Goal: Find specific page/section: Find specific page/section

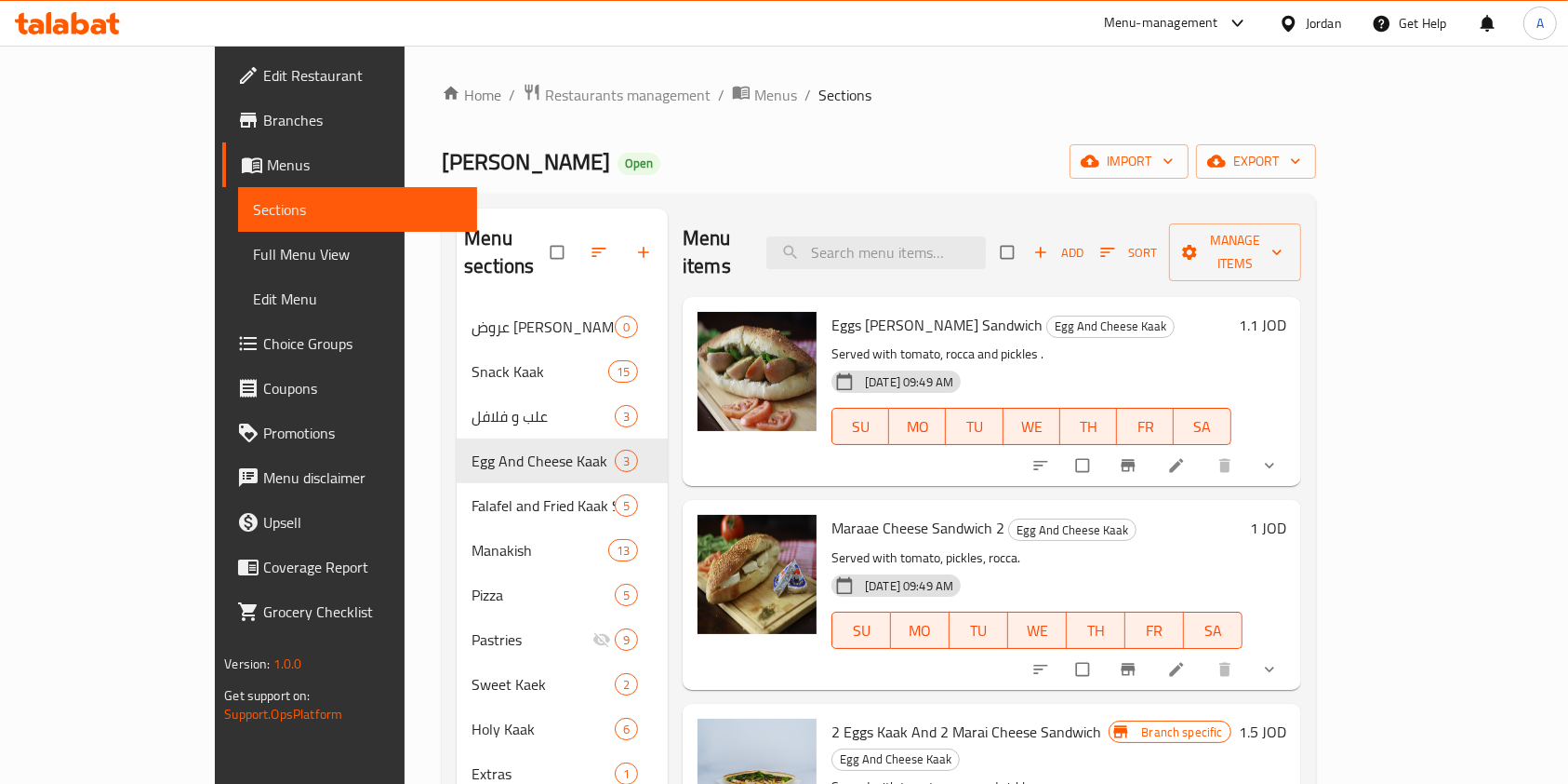
click at [489, 109] on div "Home / Restaurants management / Menus / Sections [PERSON_NAME] Bakery Open impo…" at bounding box center [879, 544] width 874 height 924
click at [545, 90] on span "Restaurants management" at bounding box center [627, 95] width 166 height 23
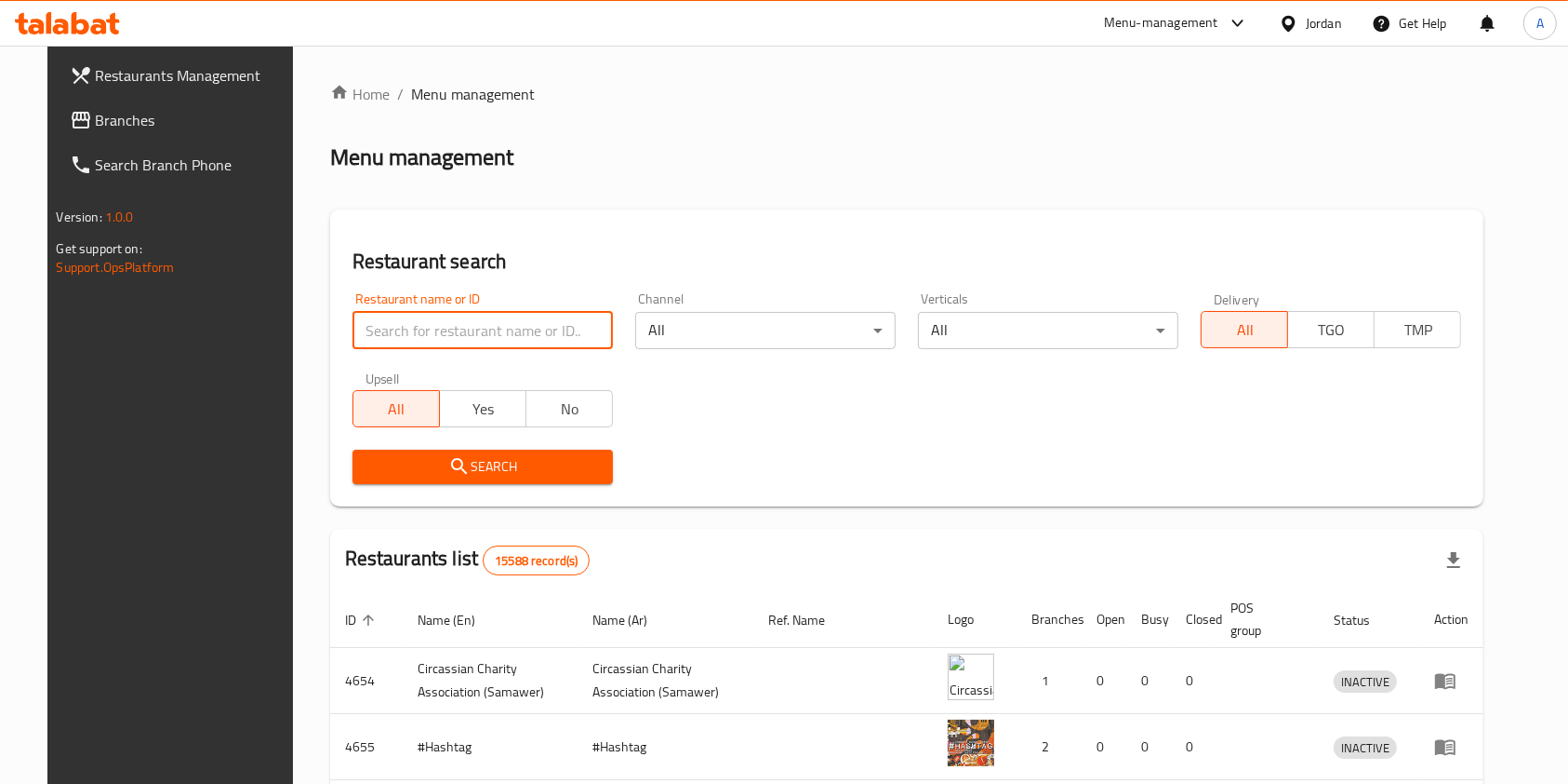
click at [404, 323] on input "search" at bounding box center [483, 330] width 260 height 37
type input "S"
type input "3rayes"
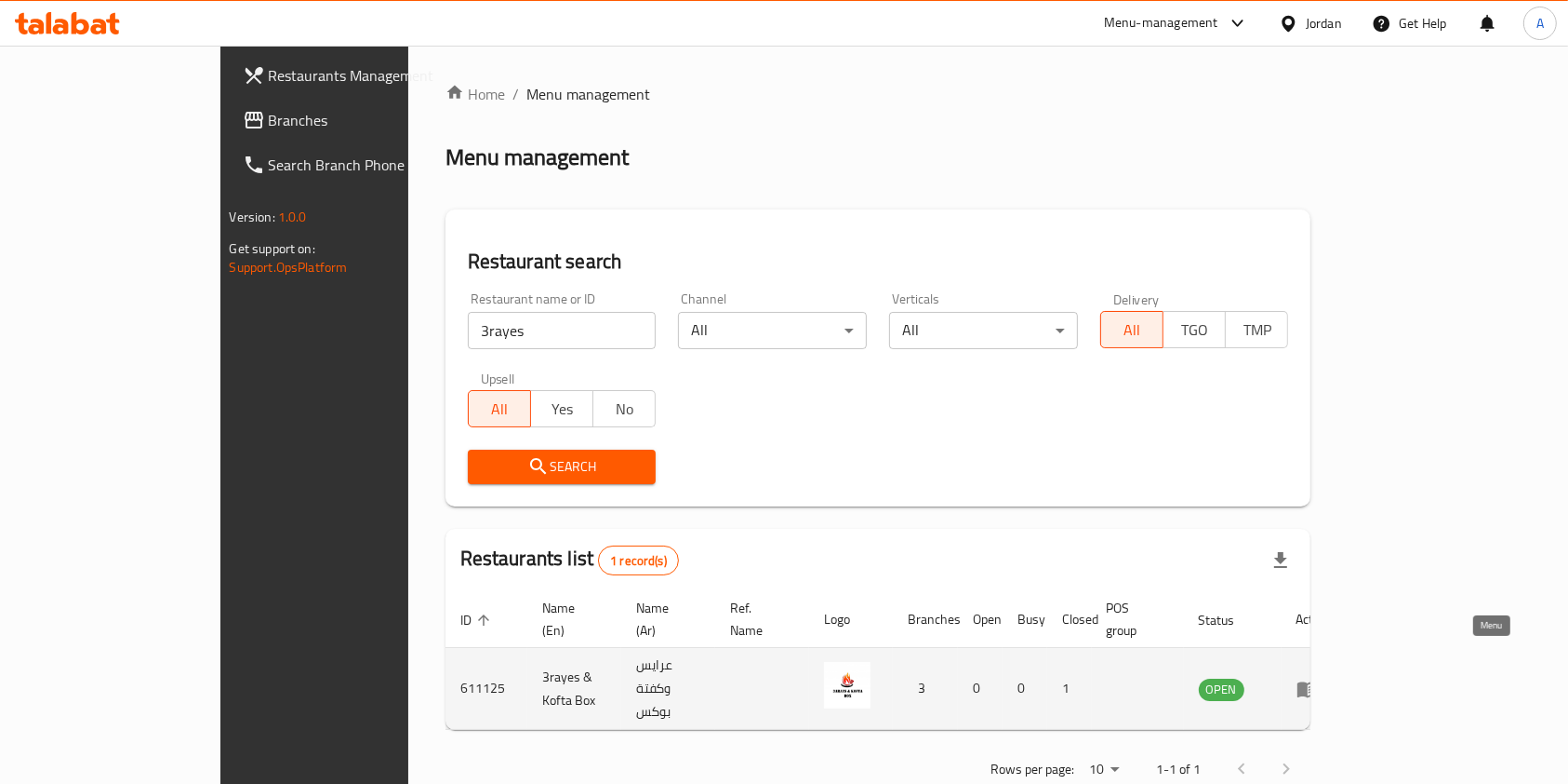
click at [1315, 686] on icon "enhanced table" at bounding box center [1312, 689] width 7 height 8
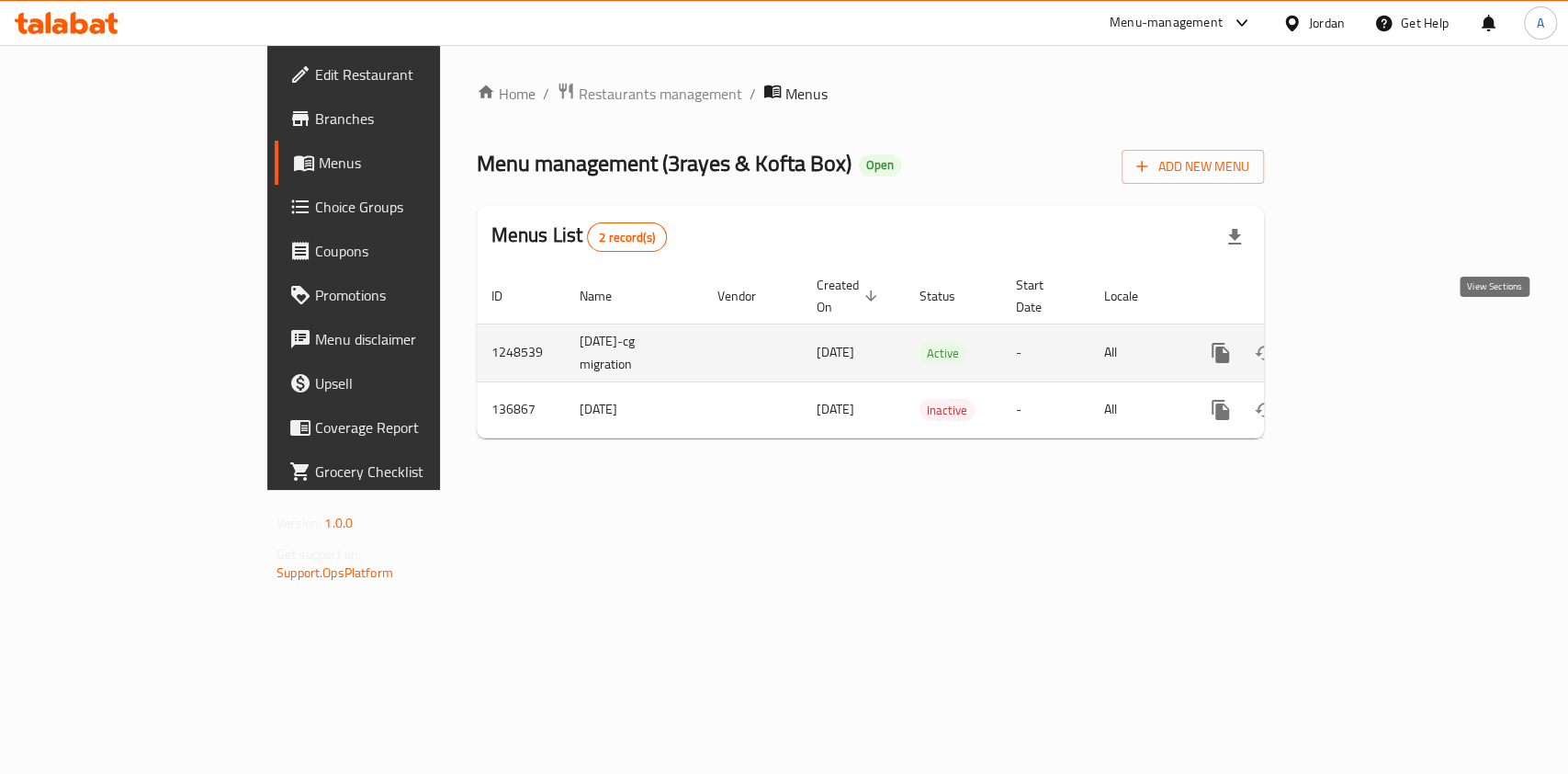
click at [1361, 345] on icon "enhanced table" at bounding box center [1353, 353] width 17 height 17
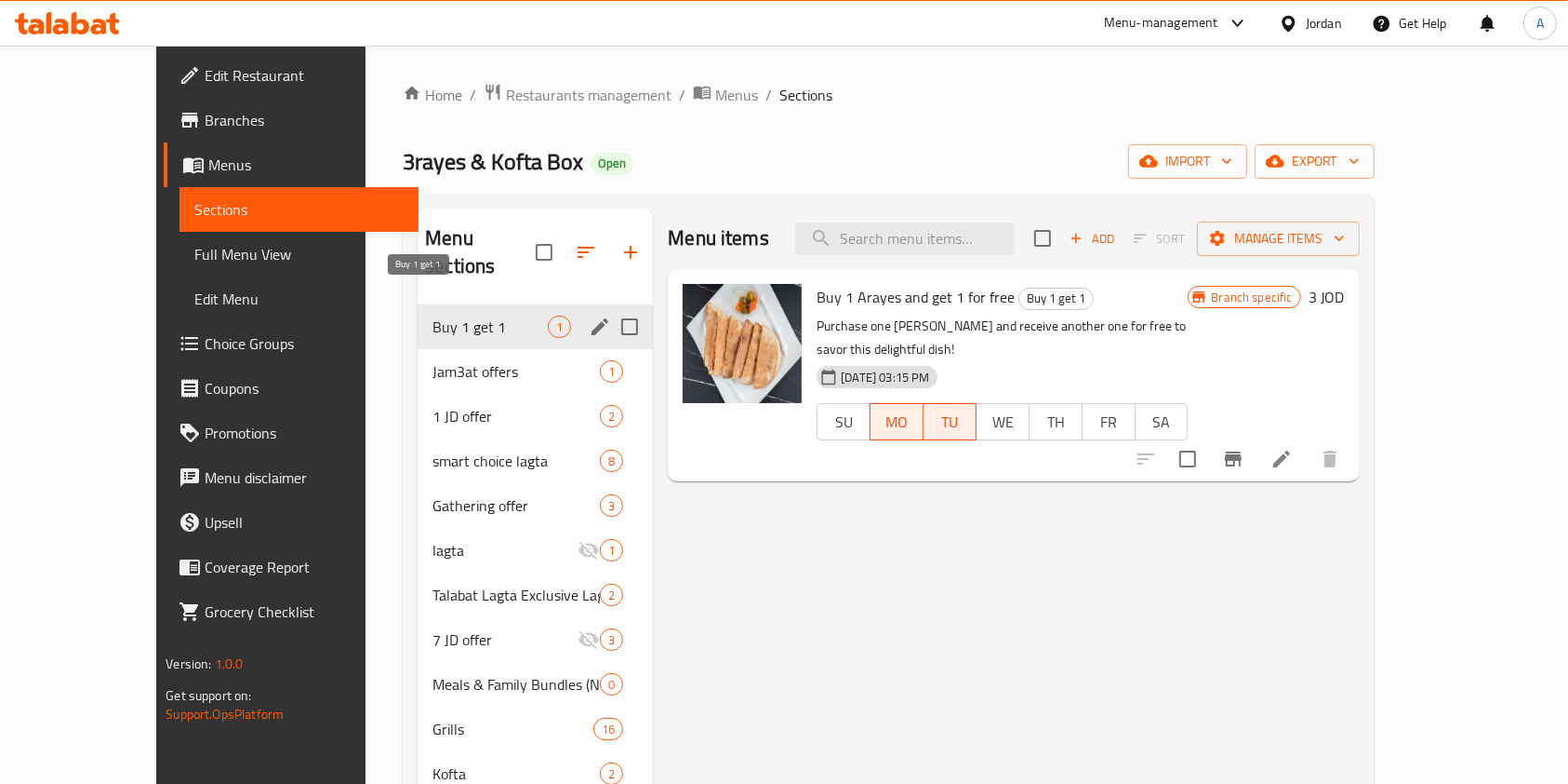
click at [452, 315] on span "Buy 1 get 1" at bounding box center [490, 327] width 115 height 23
